Goal: Transaction & Acquisition: Subscribe to service/newsletter

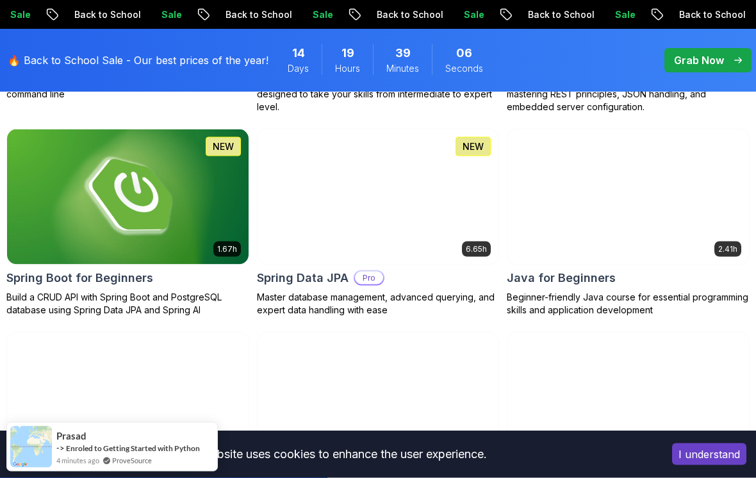
scroll to position [627, 0]
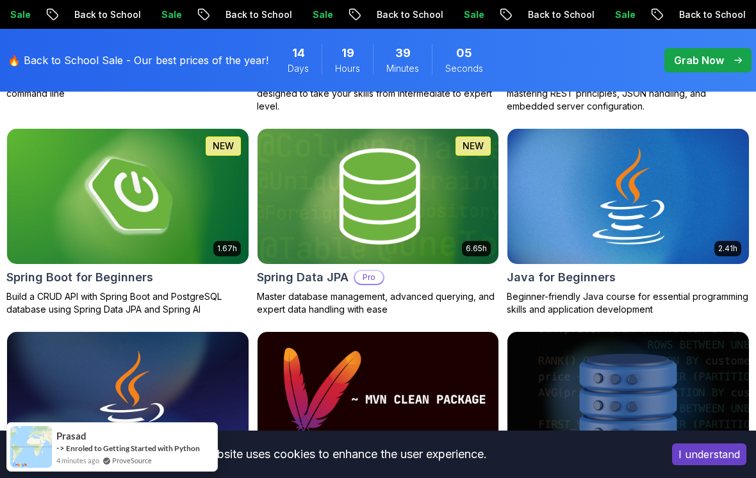
click at [325, 273] on h2 "Spring Data JPA" at bounding box center [303, 278] width 92 height 18
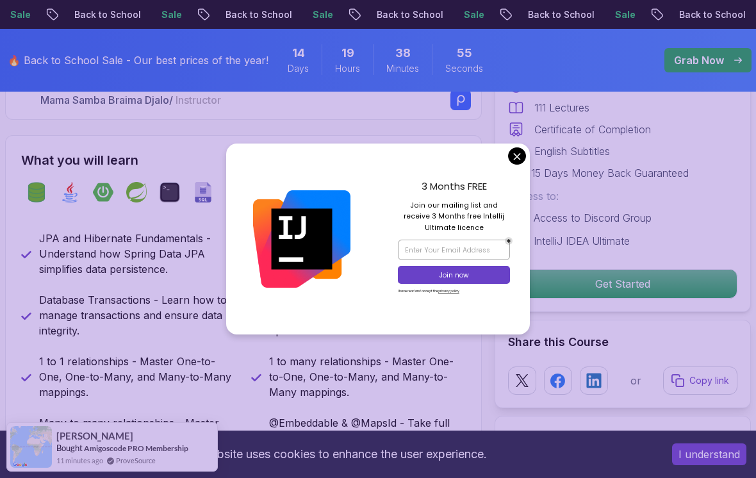
scroll to position [430, 0]
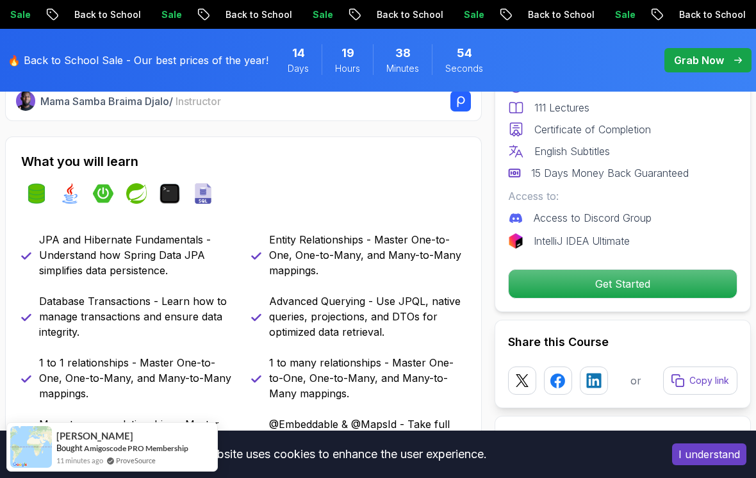
click at [511, 166] on div "15 Days Money Back Guaranteed" at bounding box center [622, 172] width 229 height 15
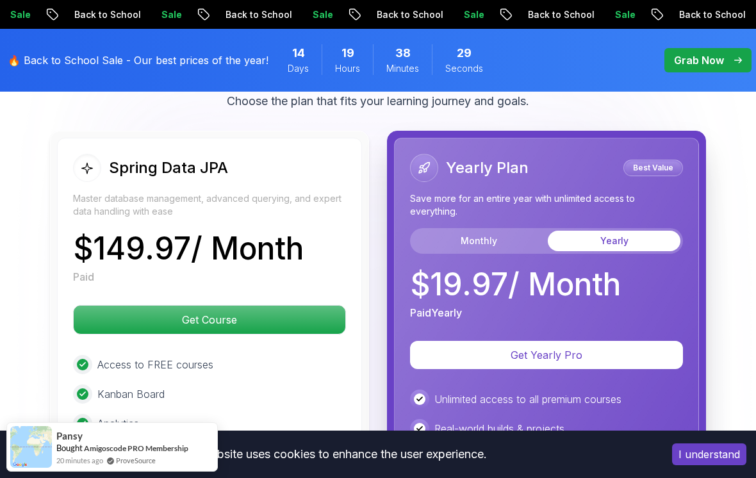
scroll to position [3405, 0]
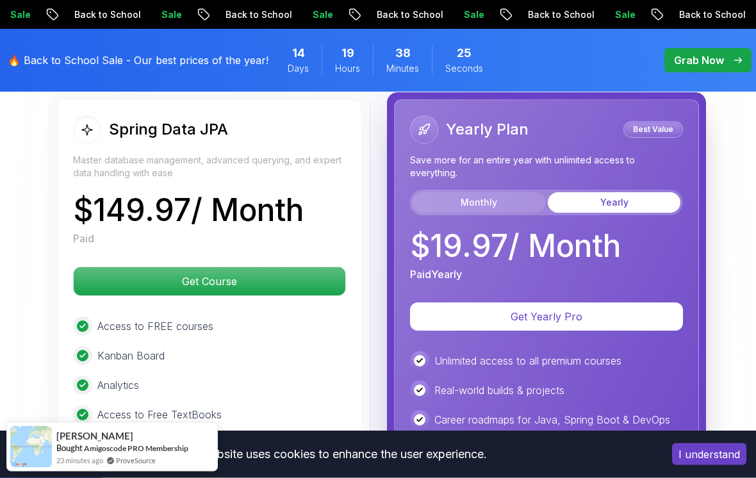
click at [518, 193] on button "Monthly" at bounding box center [479, 203] width 133 height 21
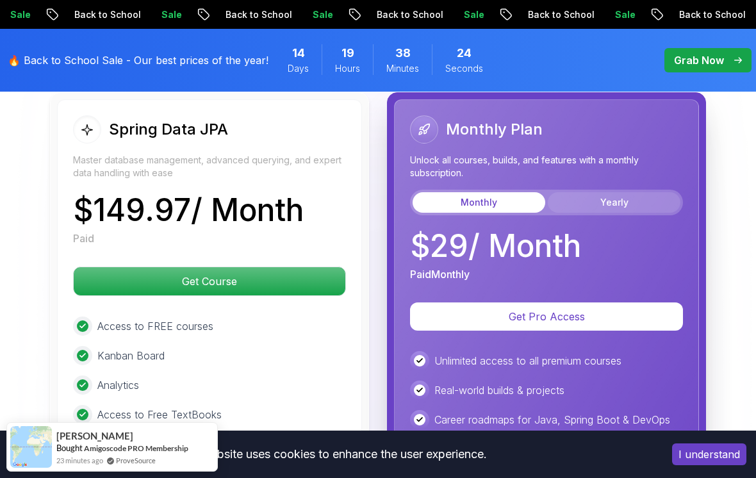
click at [611, 192] on button "Yearly" at bounding box center [614, 202] width 133 height 21
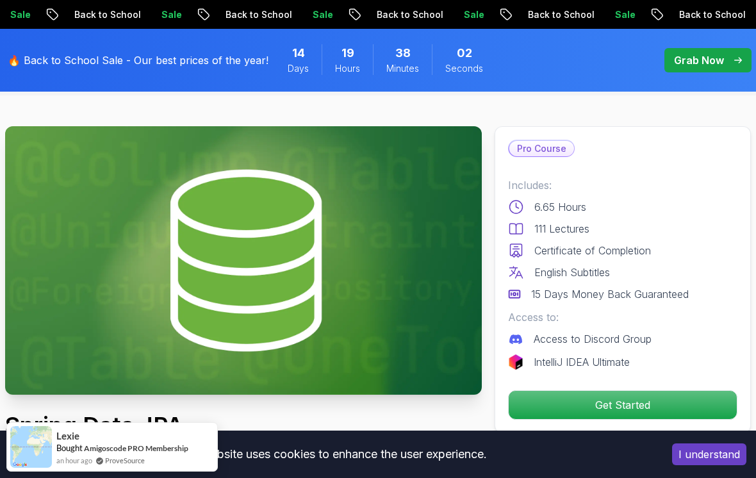
scroll to position [0, 0]
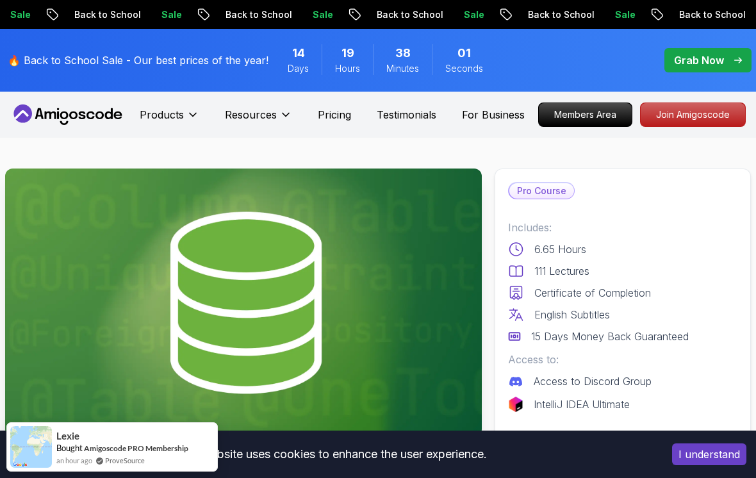
click at [103, 123] on icon at bounding box center [67, 114] width 115 height 21
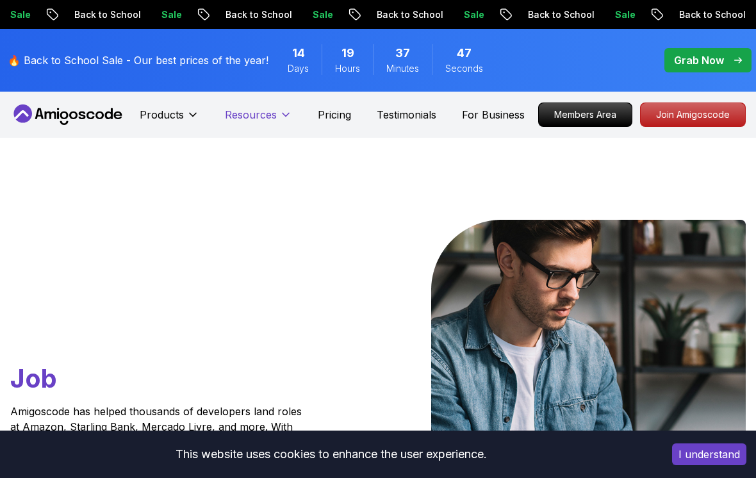
click at [291, 117] on button "Resources" at bounding box center [258, 120] width 67 height 26
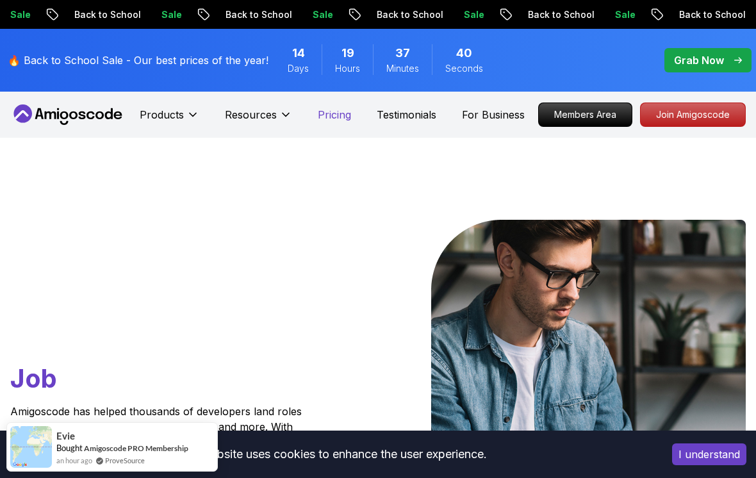
click at [340, 118] on p "Pricing" at bounding box center [334, 114] width 33 height 15
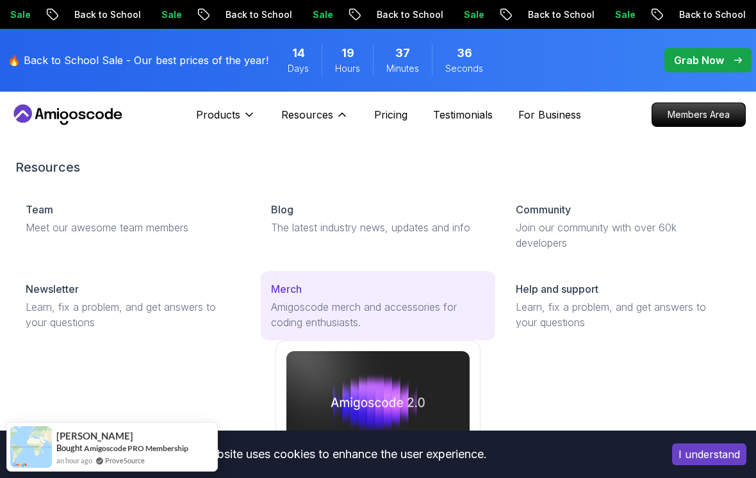
click at [298, 295] on p "Merch" at bounding box center [286, 288] width 31 height 15
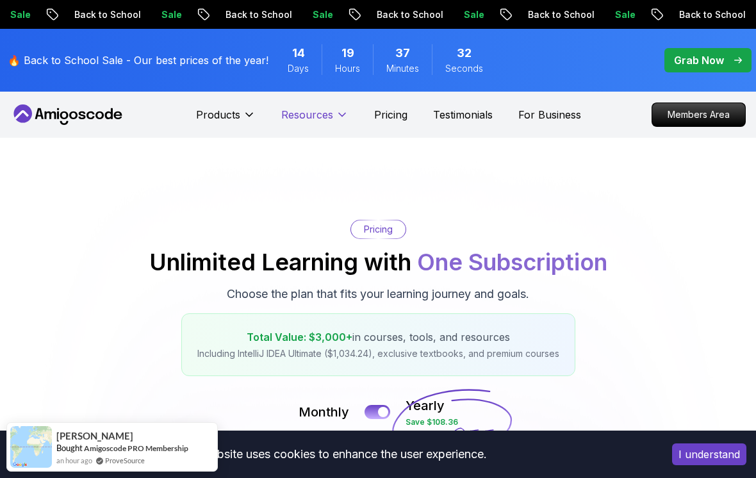
click at [346, 108] on button "Resources" at bounding box center [314, 120] width 67 height 26
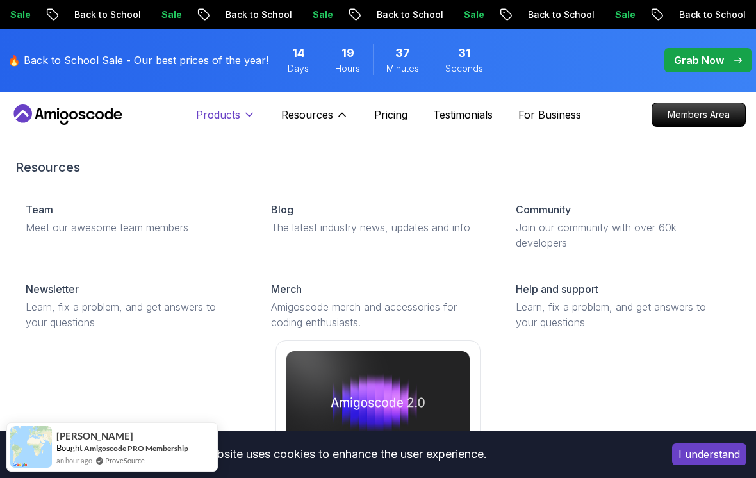
click at [243, 121] on icon at bounding box center [249, 114] width 13 height 13
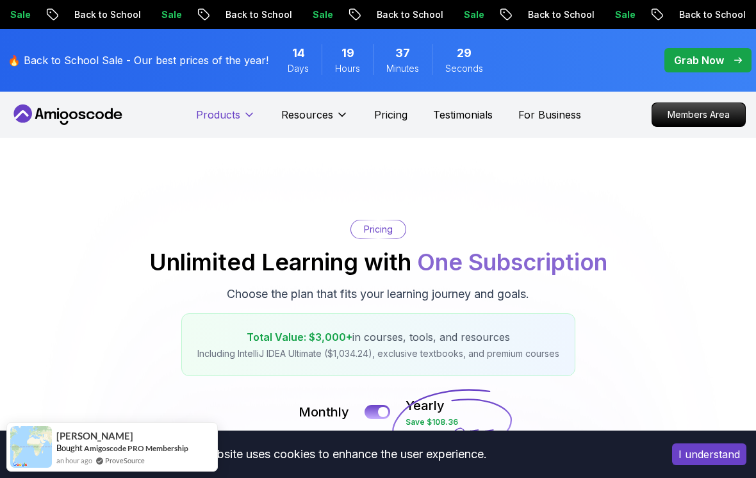
click at [224, 113] on p "Products" at bounding box center [218, 114] width 44 height 15
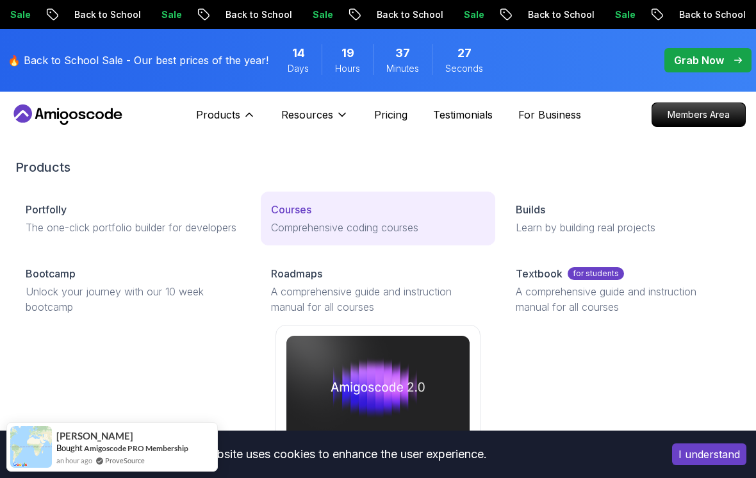
click at [289, 201] on link "Courses Comprehensive coding courses" at bounding box center [378, 219] width 235 height 54
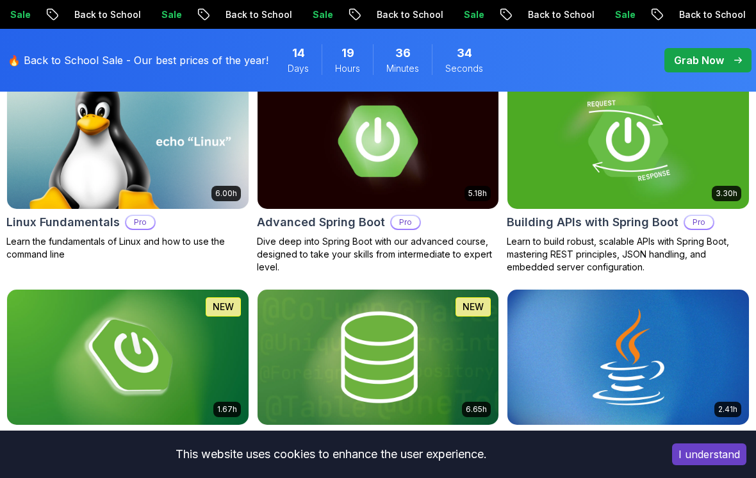
scroll to position [427, 0]
